Goal: Task Accomplishment & Management: Use online tool/utility

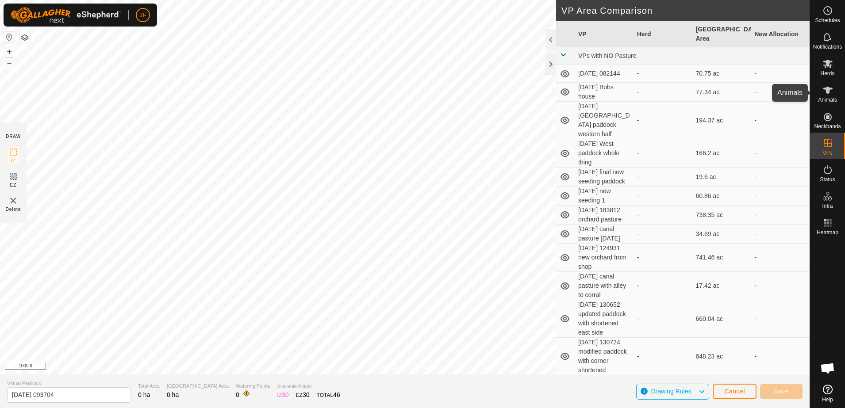
click at [826, 88] on icon at bounding box center [827, 90] width 10 height 7
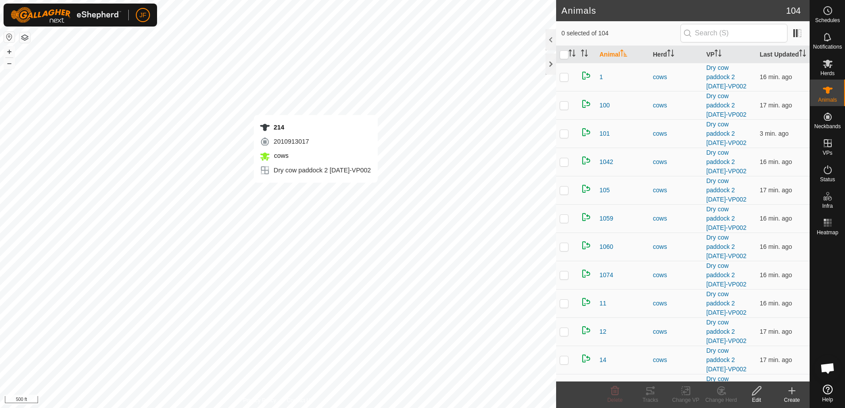
checkbox input "true"
click at [646, 391] on icon at bounding box center [650, 391] width 11 height 11
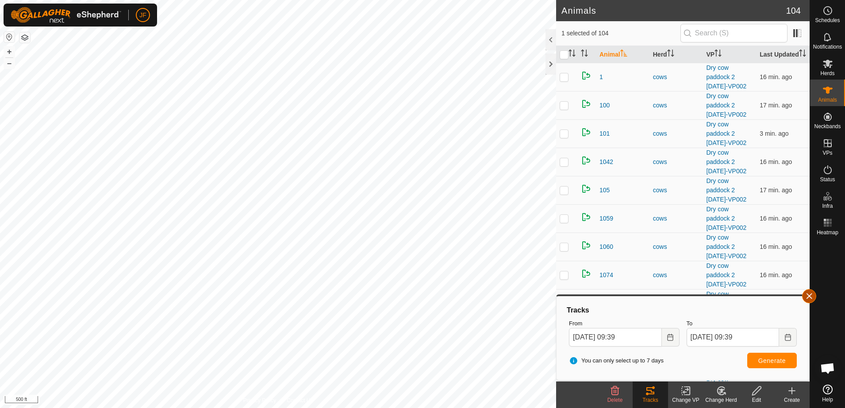
click at [812, 296] on button "button" at bounding box center [809, 296] width 14 height 14
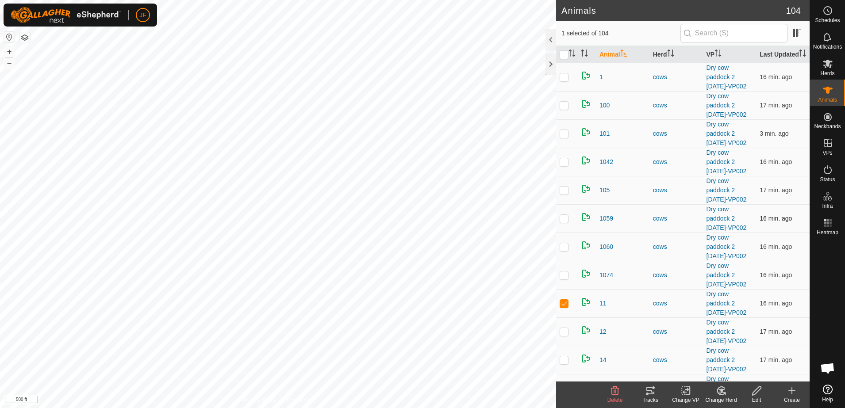
checkbox input "true"
checkbox input "false"
drag, startPoint x: 686, startPoint y: 256, endPoint x: 793, endPoint y: 242, distance: 107.4
click at [793, 242] on tr "1060 cows Dry cow paddock 2 [DATE]-VP002 17 min. ago" at bounding box center [682, 247] width 253 height 28
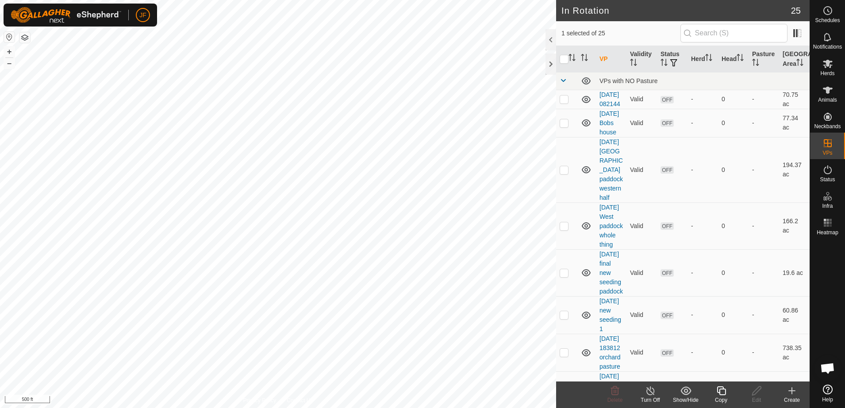
checkbox input "false"
checkbox input "true"
checkbox input "false"
